Goal: Check status: Check status

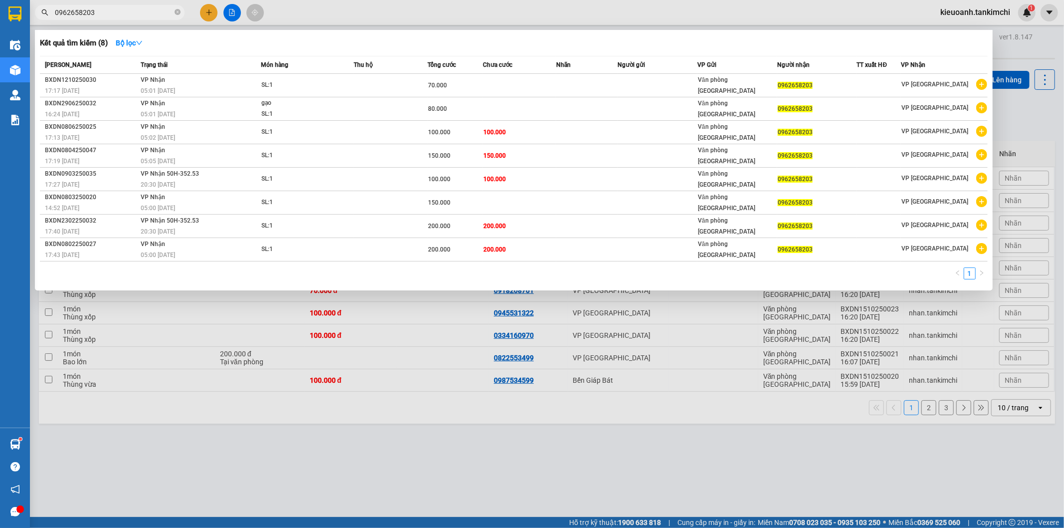
click at [177, 9] on icon "close-circle" at bounding box center [178, 12] width 6 height 6
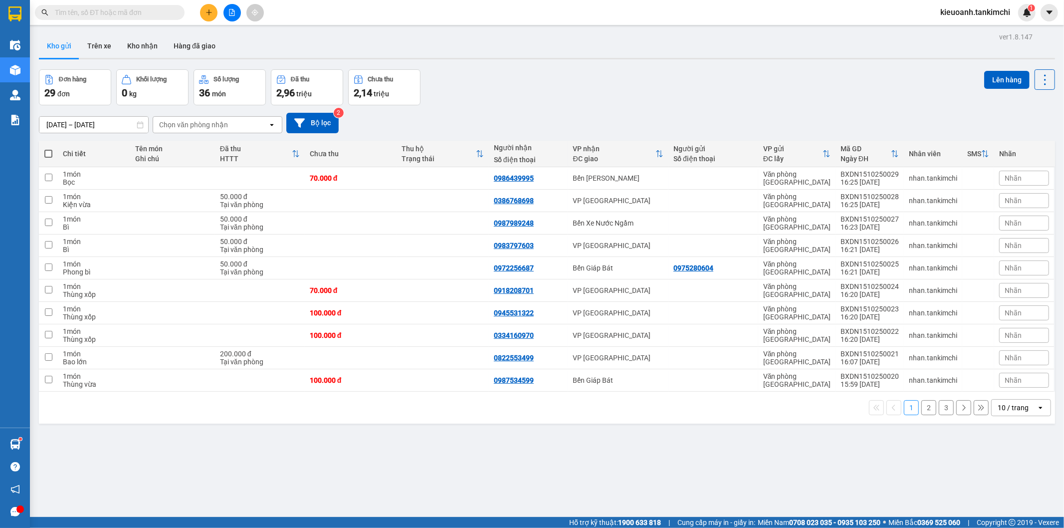
click at [166, 10] on input "text" at bounding box center [114, 12] width 118 height 11
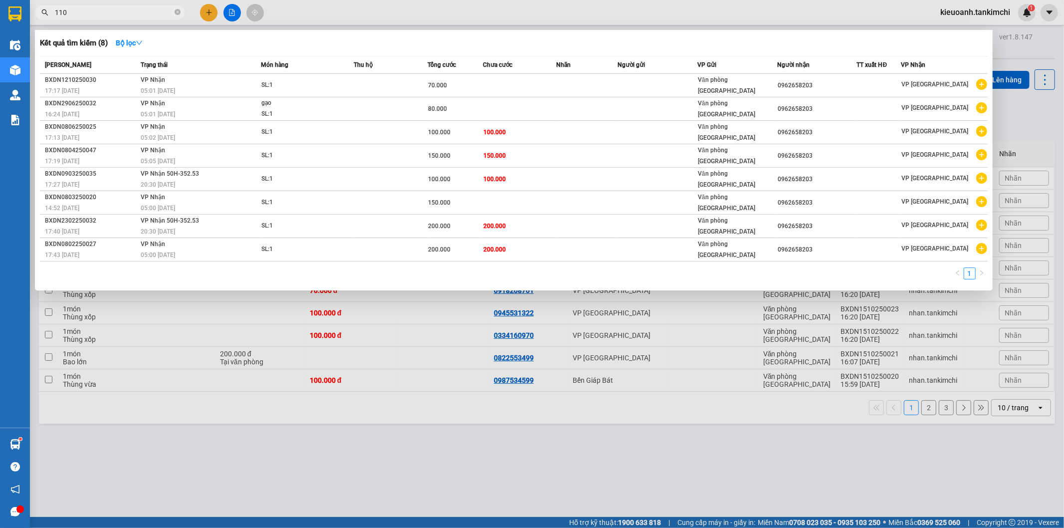
type input "1108"
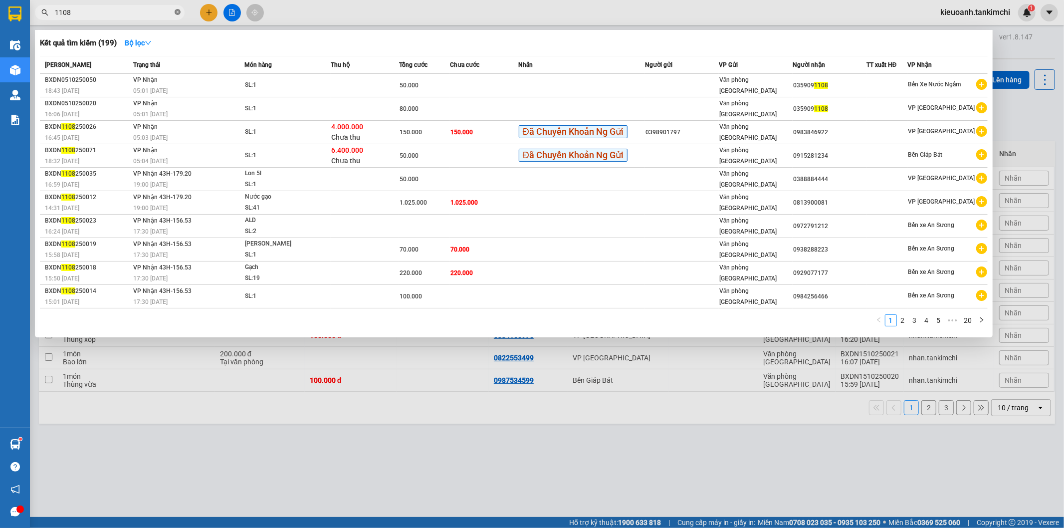
click at [176, 13] on icon "close-circle" at bounding box center [178, 12] width 6 height 6
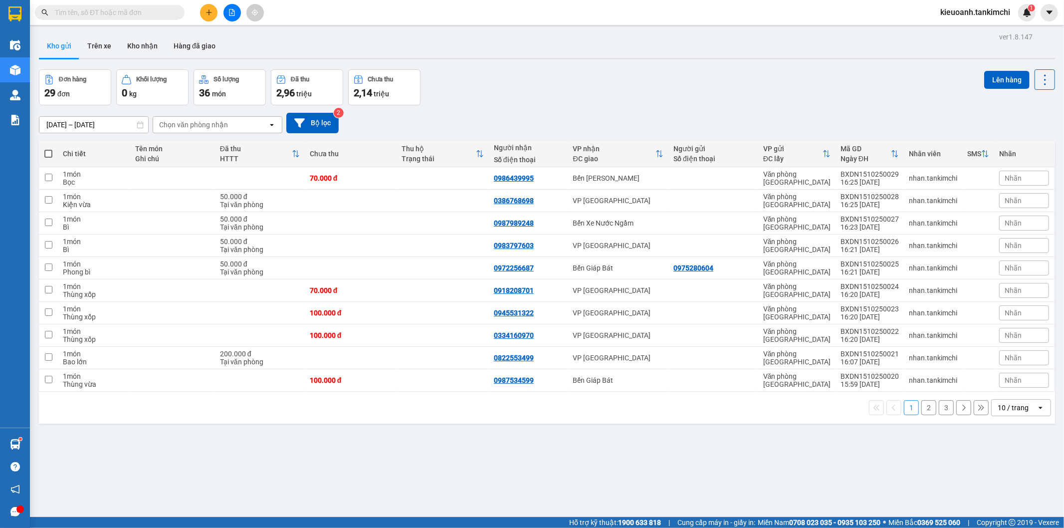
click at [166, 13] on input "text" at bounding box center [114, 12] width 118 height 11
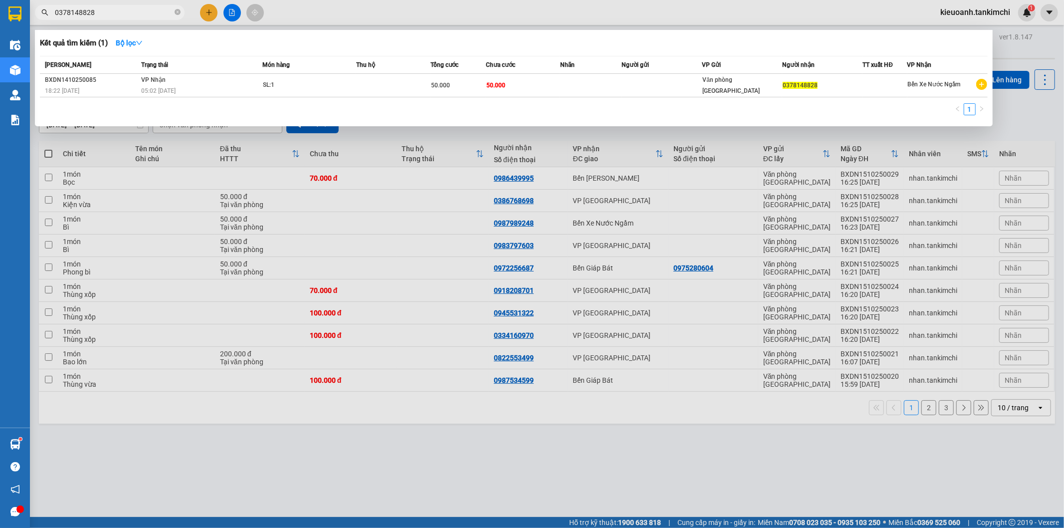
click at [145, 13] on input "0378148828" at bounding box center [114, 12] width 118 height 11
type input "0378148828"
click at [116, 11] on input "0378148828" at bounding box center [114, 12] width 118 height 11
click at [140, 12] on input "0378148828" at bounding box center [114, 12] width 118 height 11
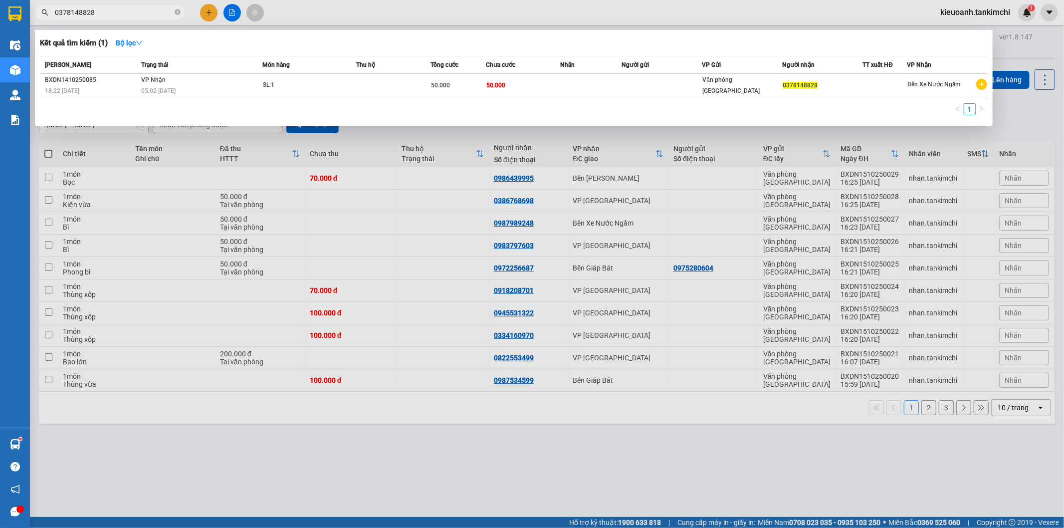
click at [140, 12] on input "0378148828" at bounding box center [114, 12] width 118 height 11
click at [146, 10] on input "0378148828" at bounding box center [114, 12] width 118 height 11
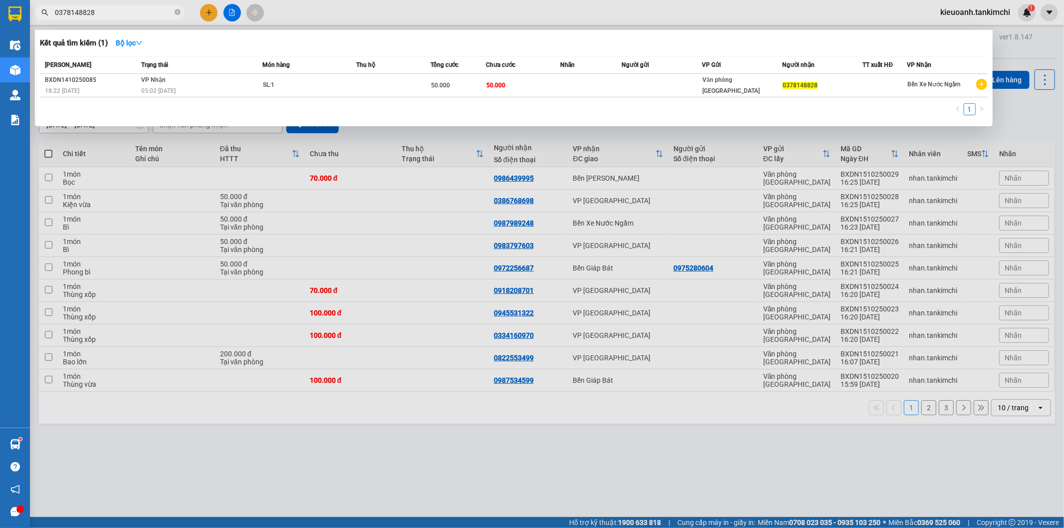
click at [146, 10] on input "0378148828" at bounding box center [114, 12] width 118 height 11
click at [180, 12] on icon "close-circle" at bounding box center [178, 12] width 6 height 6
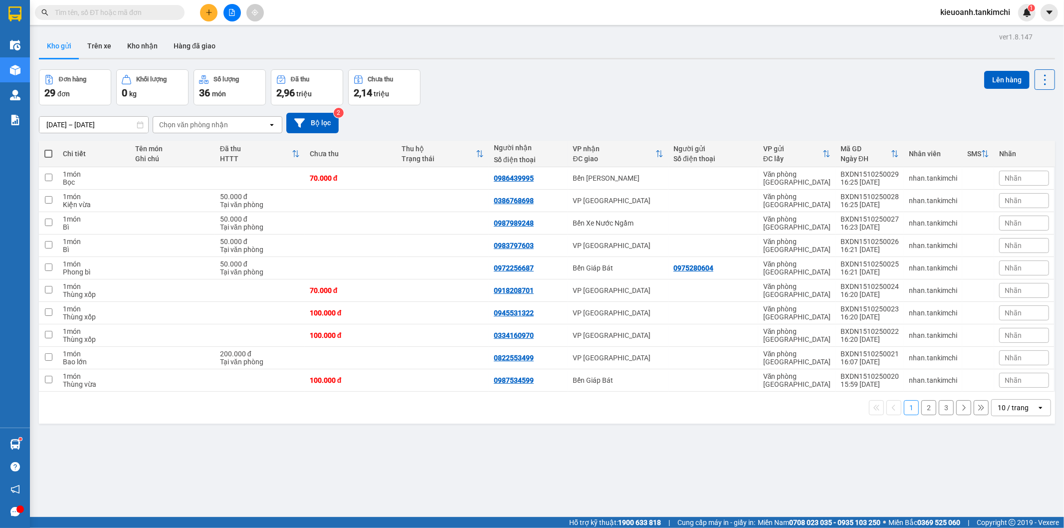
click at [165, 12] on input "text" at bounding box center [114, 12] width 118 height 11
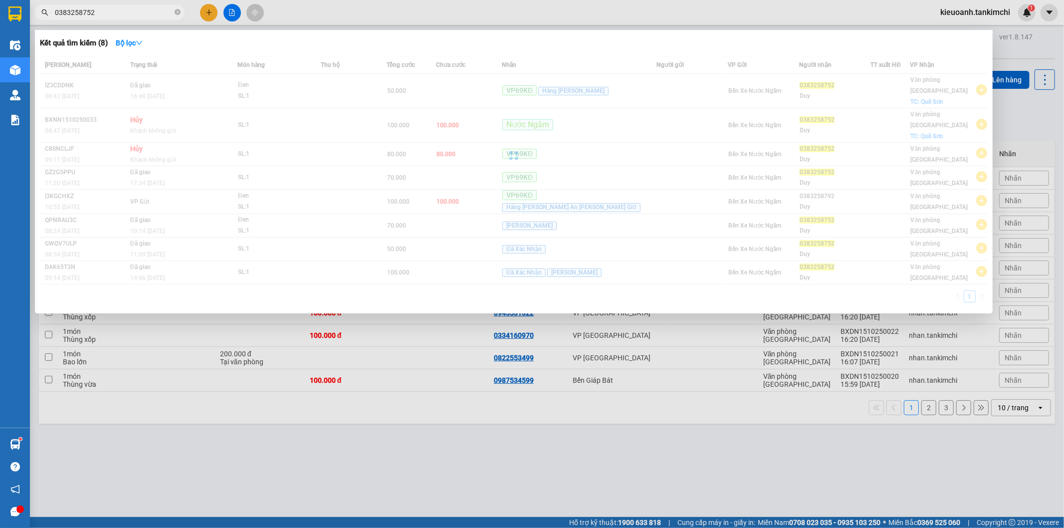
click at [162, 10] on input "0383258752" at bounding box center [114, 12] width 118 height 11
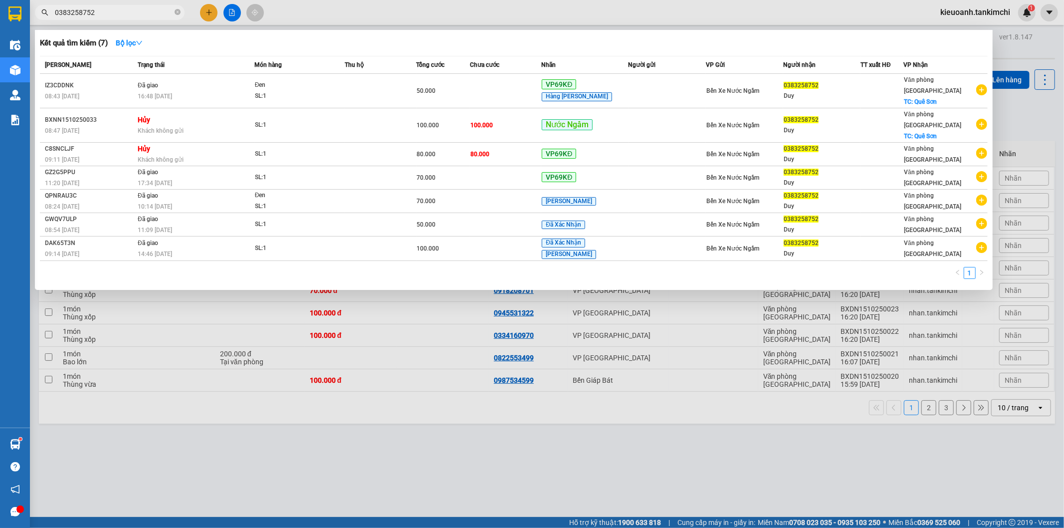
click at [162, 10] on input "0383258752" at bounding box center [114, 12] width 118 height 11
click at [102, 21] on div at bounding box center [532, 264] width 1064 height 528
click at [72, 16] on input "0383258752" at bounding box center [114, 12] width 118 height 11
drag, startPoint x: 76, startPoint y: 16, endPoint x: 43, endPoint y: 16, distance: 33.4
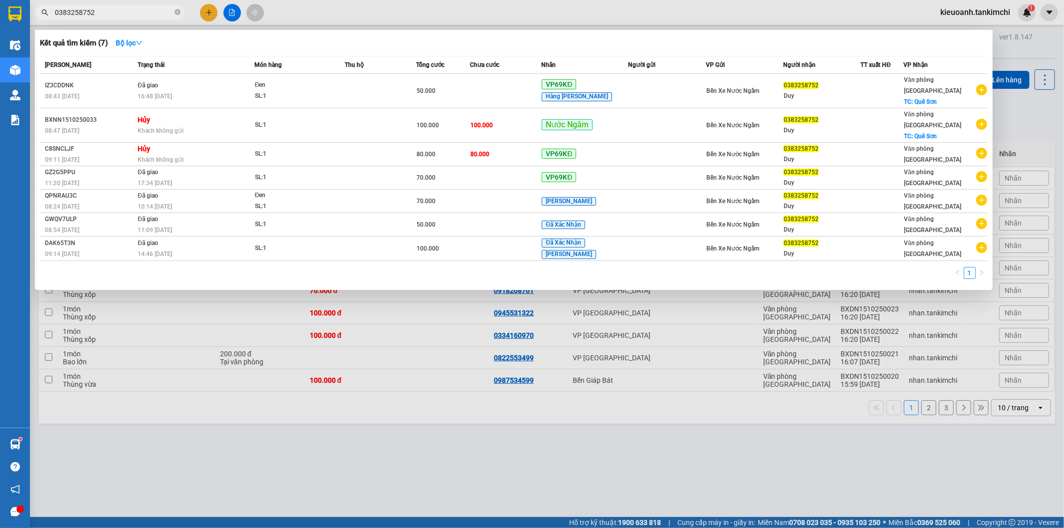
click at [43, 16] on span "0383258752" at bounding box center [110, 12] width 150 height 15
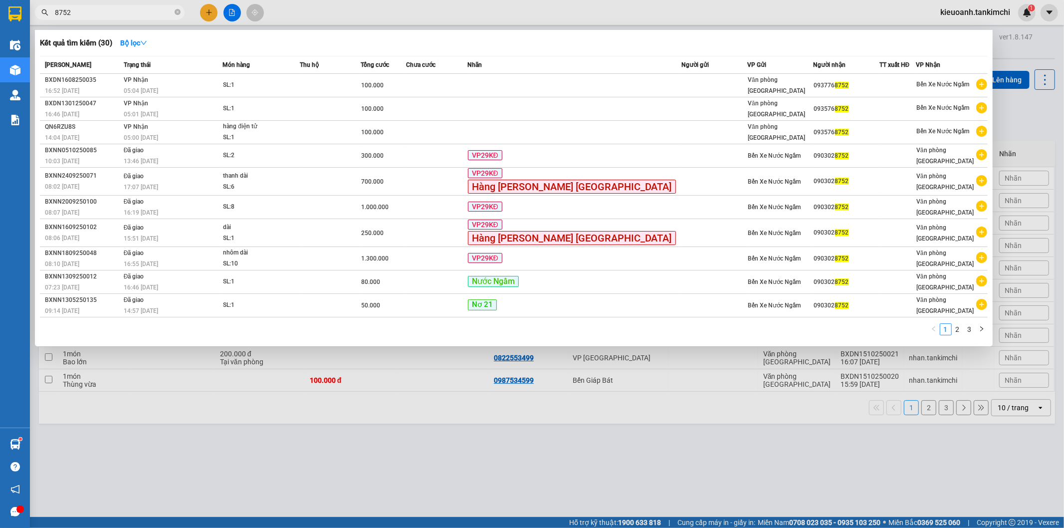
type input "8752"
click at [177, 13] on icon "close-circle" at bounding box center [178, 12] width 6 height 6
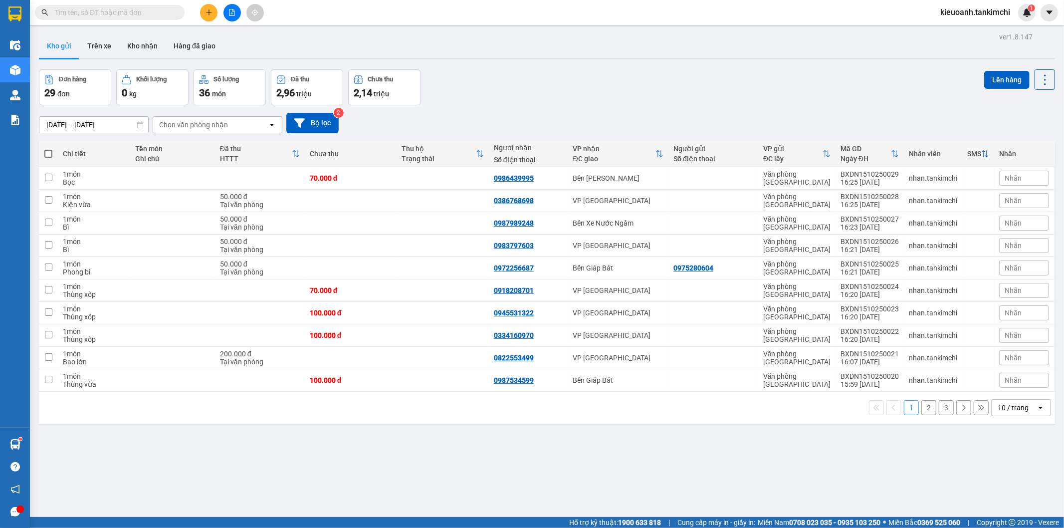
click at [140, 11] on input "text" at bounding box center [114, 12] width 118 height 11
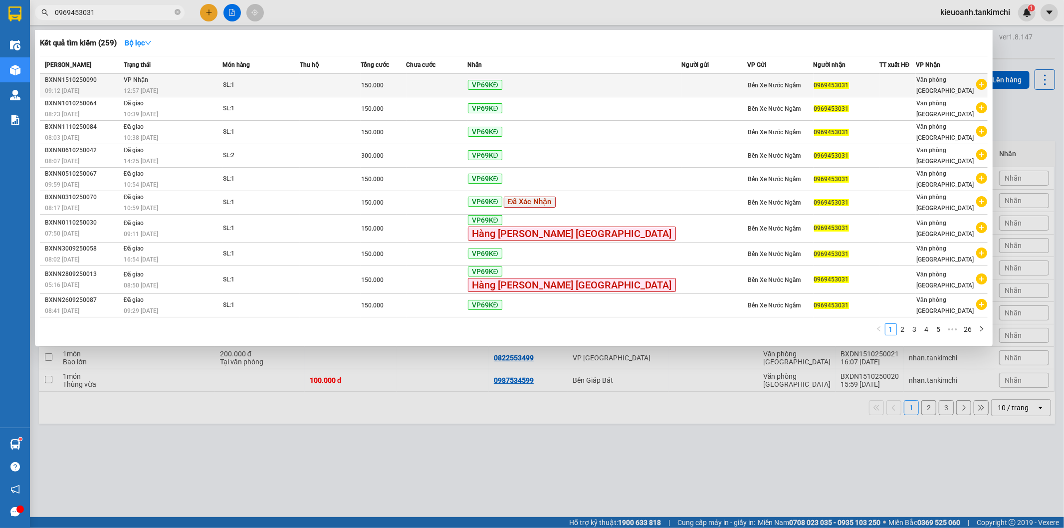
type input "0969453031"
click at [214, 82] on td "[PERSON_NAME] 12:57 [DATE]" at bounding box center [172, 85] width 102 height 23
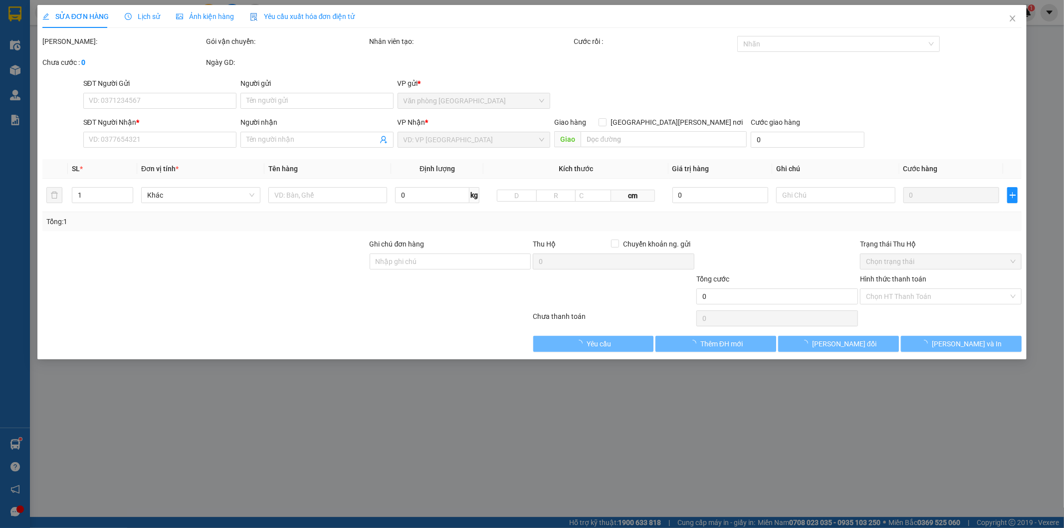
click at [140, 13] on span "Lịch sử" at bounding box center [142, 16] width 35 height 8
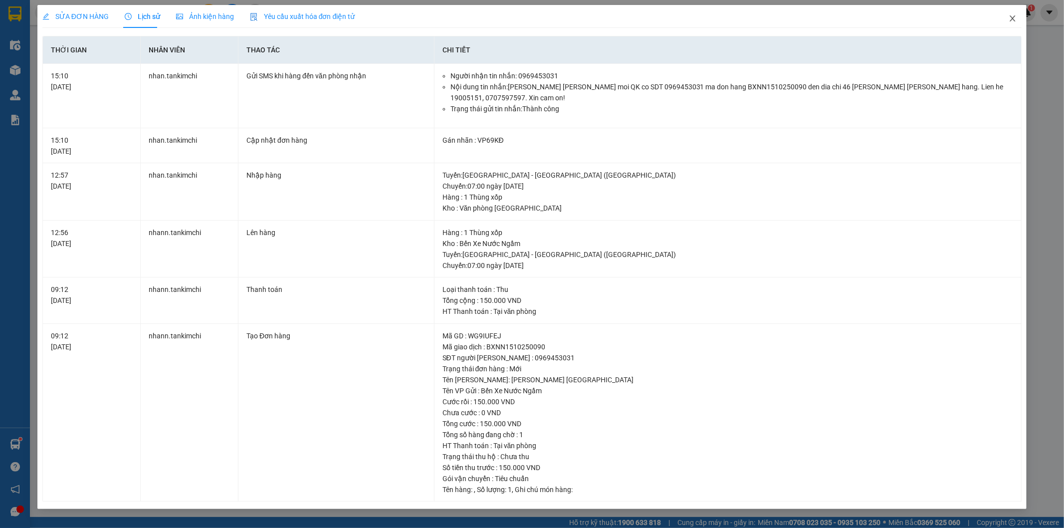
click at [1014, 20] on icon "close" at bounding box center [1012, 18] width 5 height 6
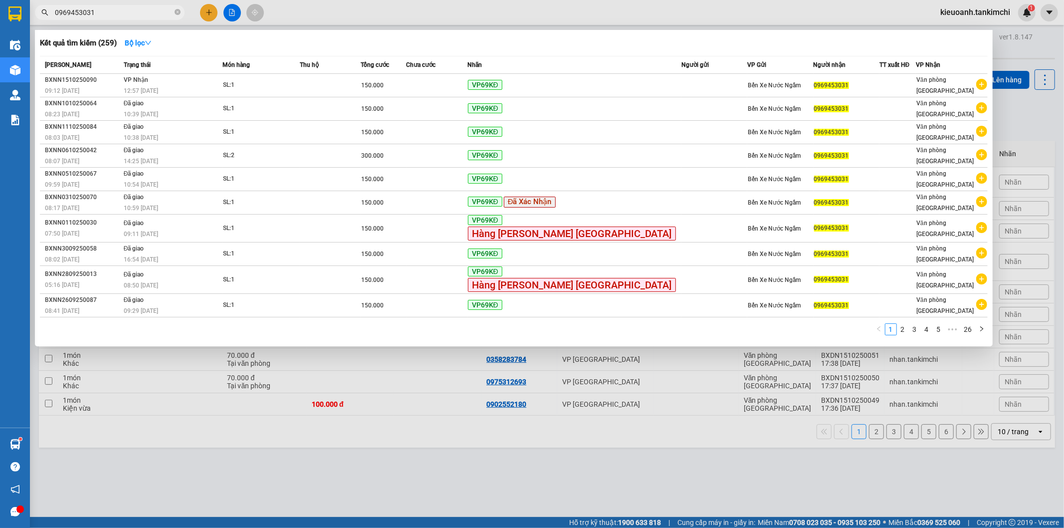
click at [130, 18] on span "0969453031" at bounding box center [110, 12] width 150 height 15
click at [146, 8] on input "0969453031" at bounding box center [114, 12] width 118 height 11
